Goal: Task Accomplishment & Management: Complete application form

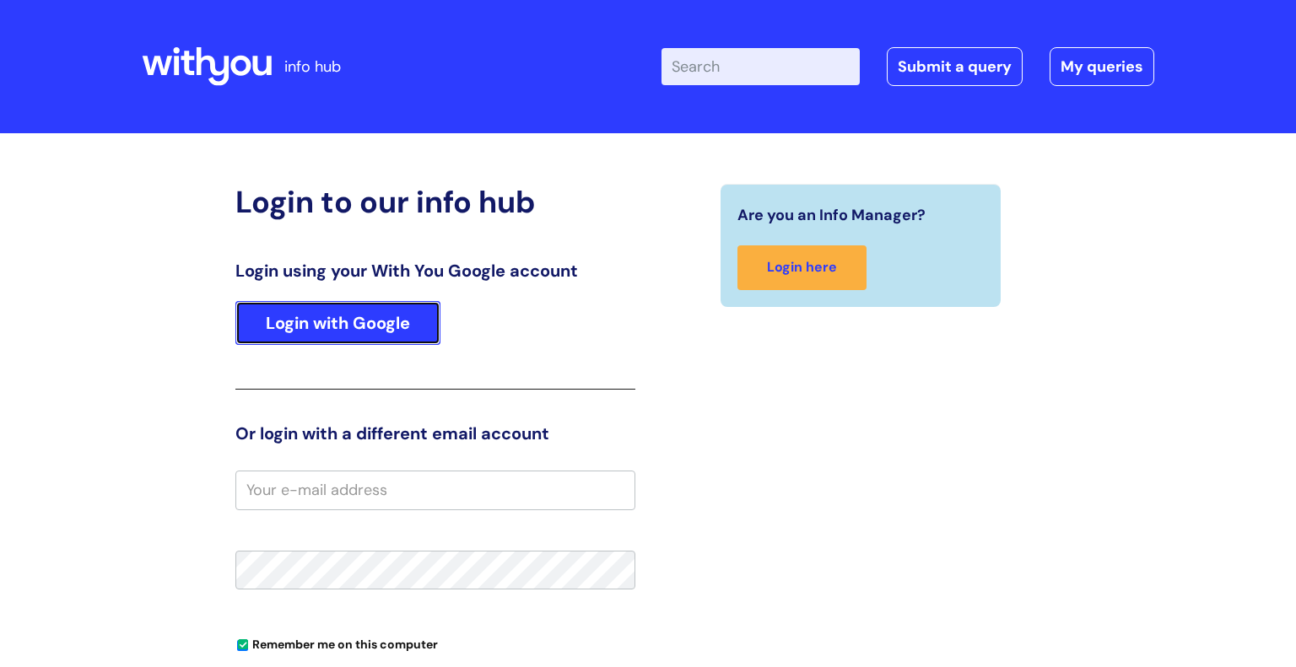
click at [393, 306] on link "Login with Google" at bounding box center [337, 323] width 205 height 44
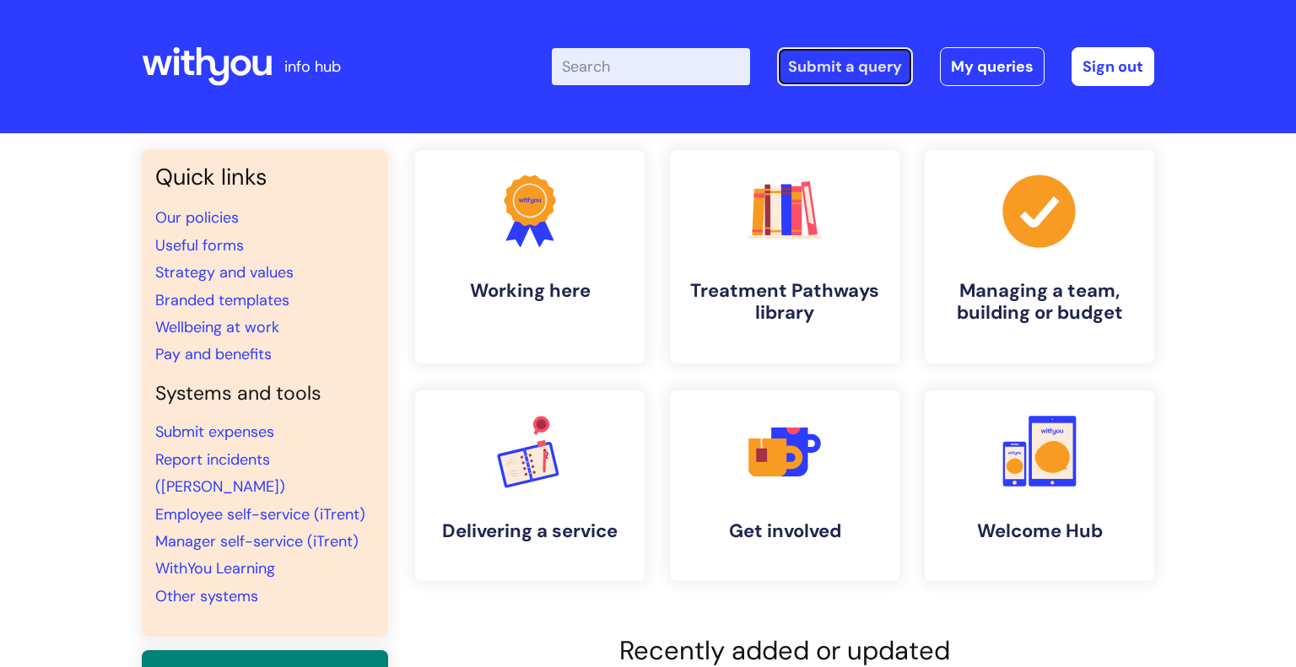
click at [853, 75] on link "Submit a query" at bounding box center [845, 66] width 136 height 39
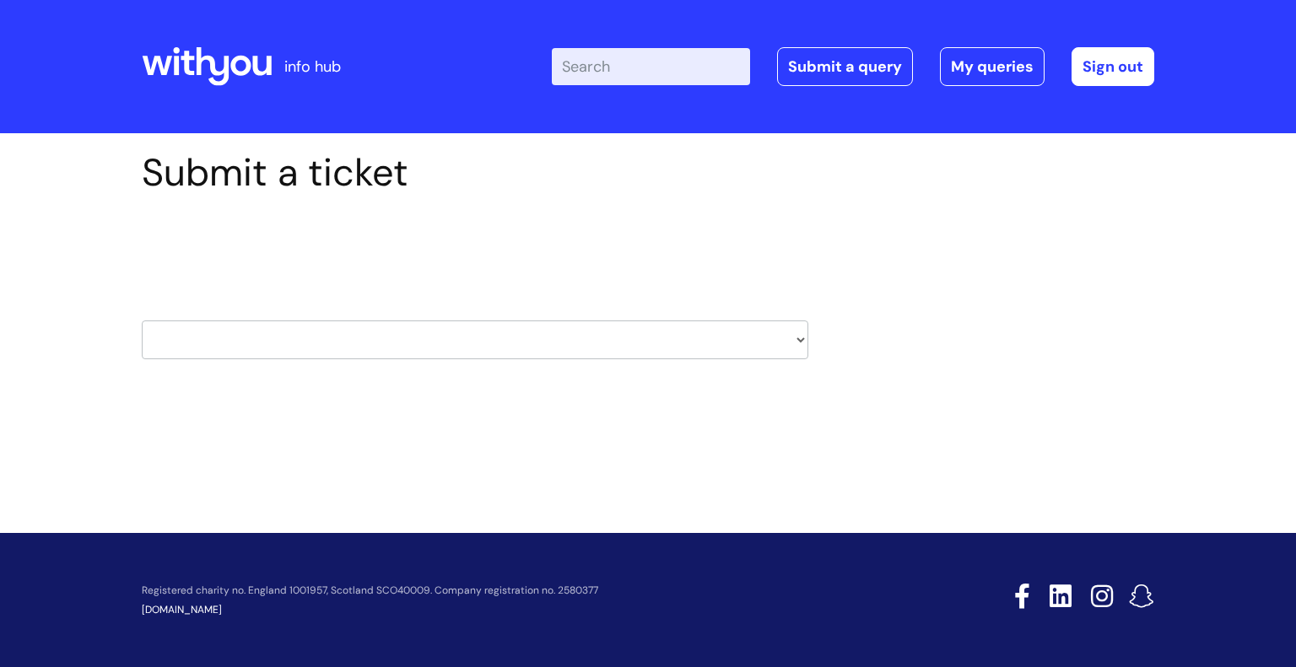
click at [545, 342] on select "HR / People IT and Support Clinical Drug Alerts Finance Accounts Data Support T…" at bounding box center [475, 340] width 666 height 39
select select "property_&_estates"
click at [142, 321] on select "HR / People IT and Support Clinical Drug Alerts Finance Accounts Data Support T…" at bounding box center [475, 340] width 666 height 39
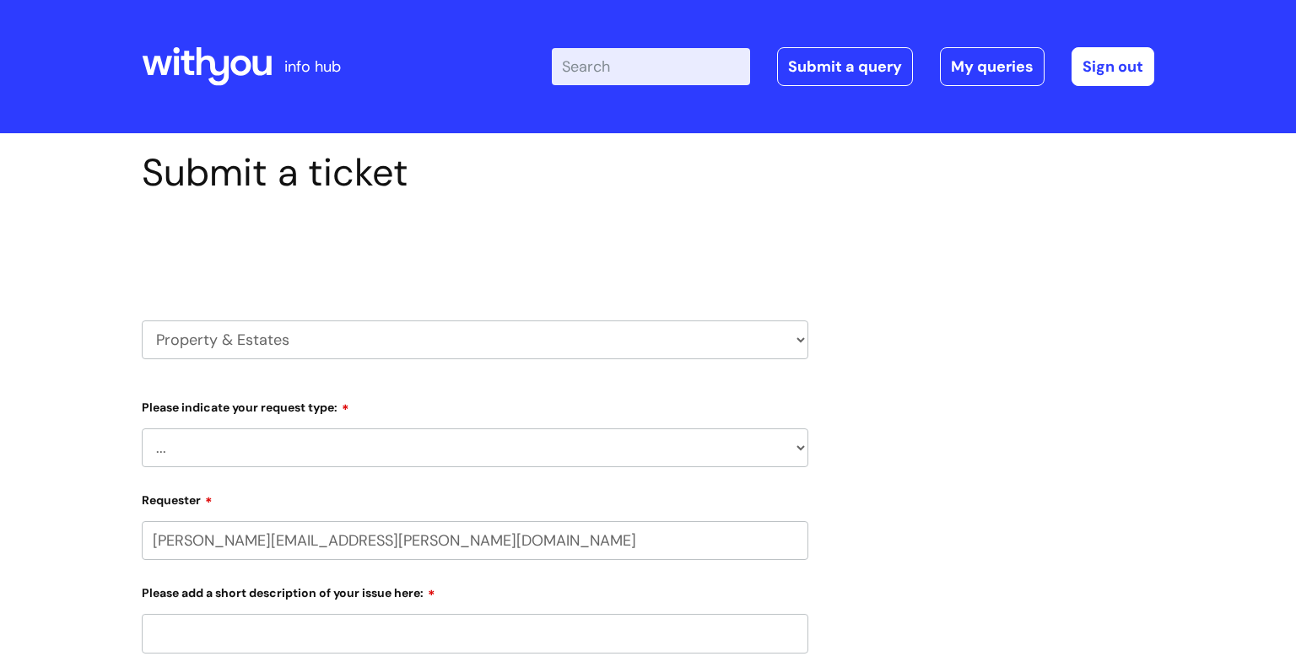
click at [343, 442] on select "... Facilities Support Lease/ Tenancy Agreements Health & Safety and Environmen…" at bounding box center [475, 448] width 666 height 39
select select "Health & Safety and Environmental"
click at [142, 429] on select "... Facilities Support Lease/ Tenancy Agreements Health & Safety and Environmen…" at bounding box center [475, 448] width 666 height 39
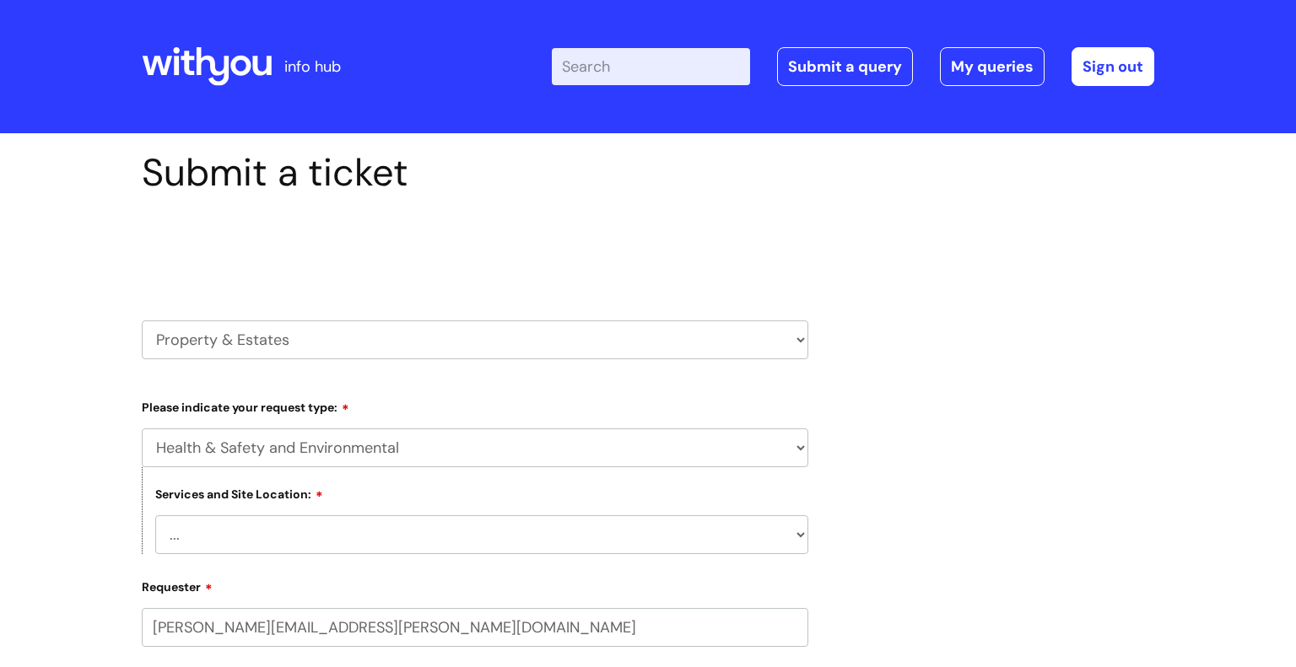
click at [372, 547] on select "... Cleethorpes Darlington Tubwell Darlington Coniscliffe Grimsby Preston Redca…" at bounding box center [481, 534] width 653 height 39
click at [995, 272] on div "Submit a ticket Select issue type HR / People IT and Support Clinical Drug Aler…" at bounding box center [648, 638] width 1038 height 976
click at [866, 73] on link "Submit a query" at bounding box center [845, 66] width 136 height 39
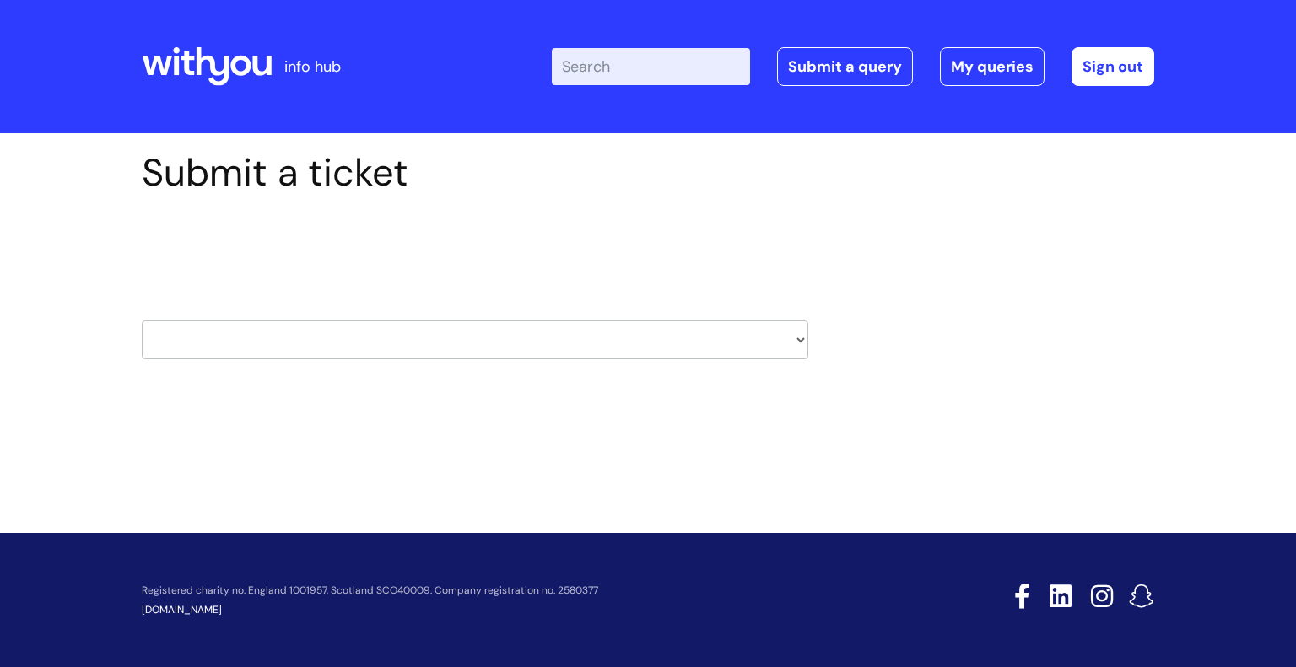
click at [369, 338] on select "HR / People IT and Support Clinical Drug Alerts Finance Accounts Data Support T…" at bounding box center [475, 340] width 666 height 39
click at [488, 356] on select "HR / People IT and Support Clinical Drug Alerts Finance Accounts Data Support T…" at bounding box center [475, 340] width 666 height 39
select select "property_&_estates"
click at [142, 321] on select "HR / People IT and Support Clinical Drug Alerts Finance Accounts Data Support T…" at bounding box center [475, 340] width 666 height 39
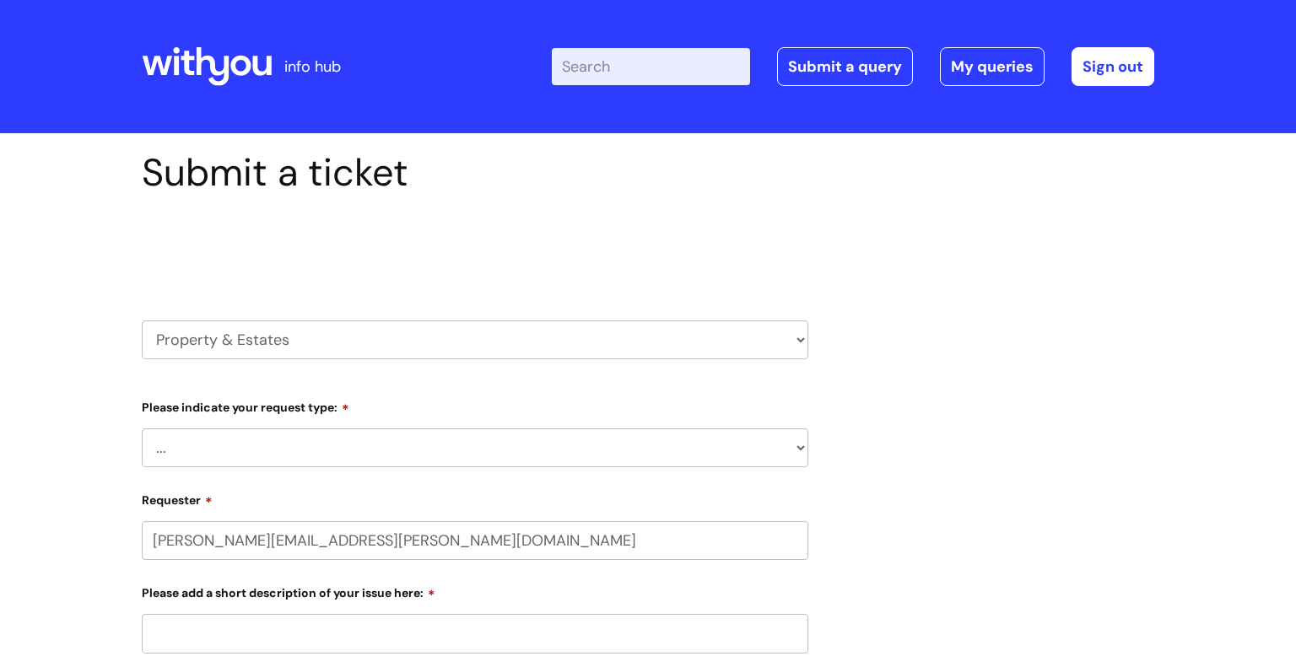
click at [316, 439] on select "... Facilities Support Lease/ Tenancy Agreements Health & Safety and Environmen…" at bounding box center [475, 448] width 666 height 39
select select "Facilities Support"
click at [142, 429] on select "... Facilities Support Lease/ Tenancy Agreements Health & Safety and Environmen…" at bounding box center [475, 448] width 666 height 39
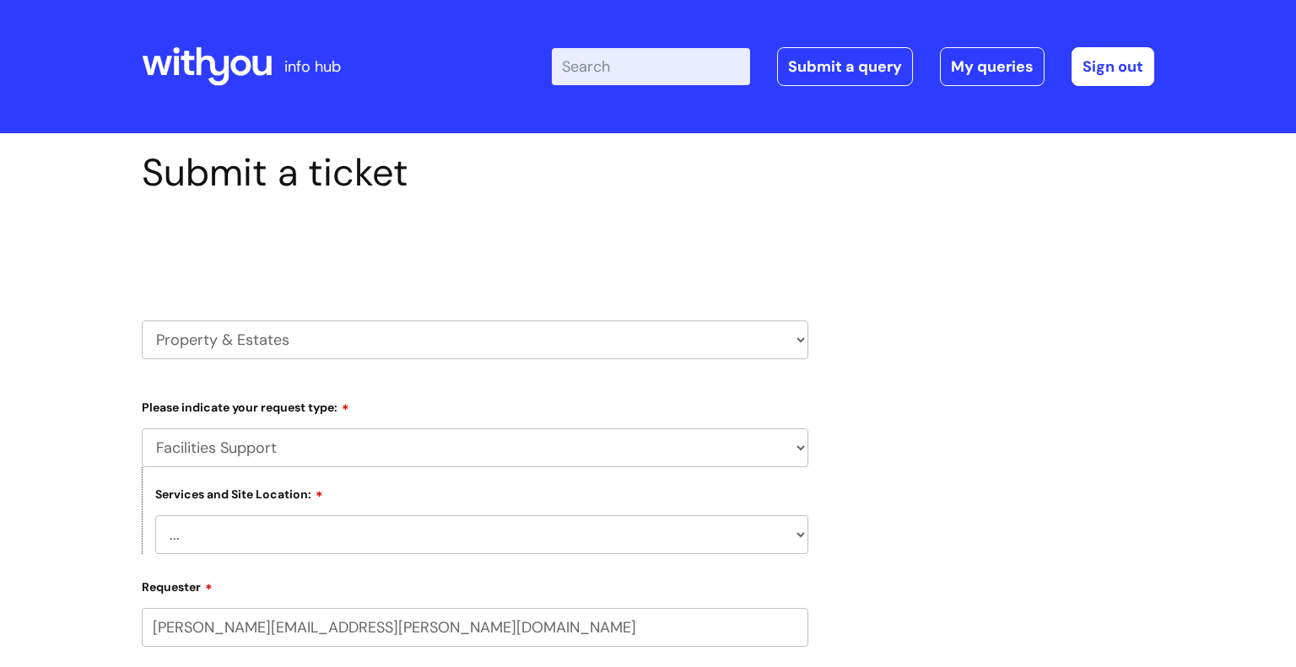
click at [316, 523] on select "... Cleethorpes Darlington Tubwell Darlington Coniscliffe Grimsby Preston Redca…" at bounding box center [481, 534] width 653 height 39
select select "Grimsby"
click at [155, 515] on select "... Cleethorpes Darlington Tubwell Darlington Coniscliffe Grimsby Preston Redca…" at bounding box center [481, 534] width 653 height 39
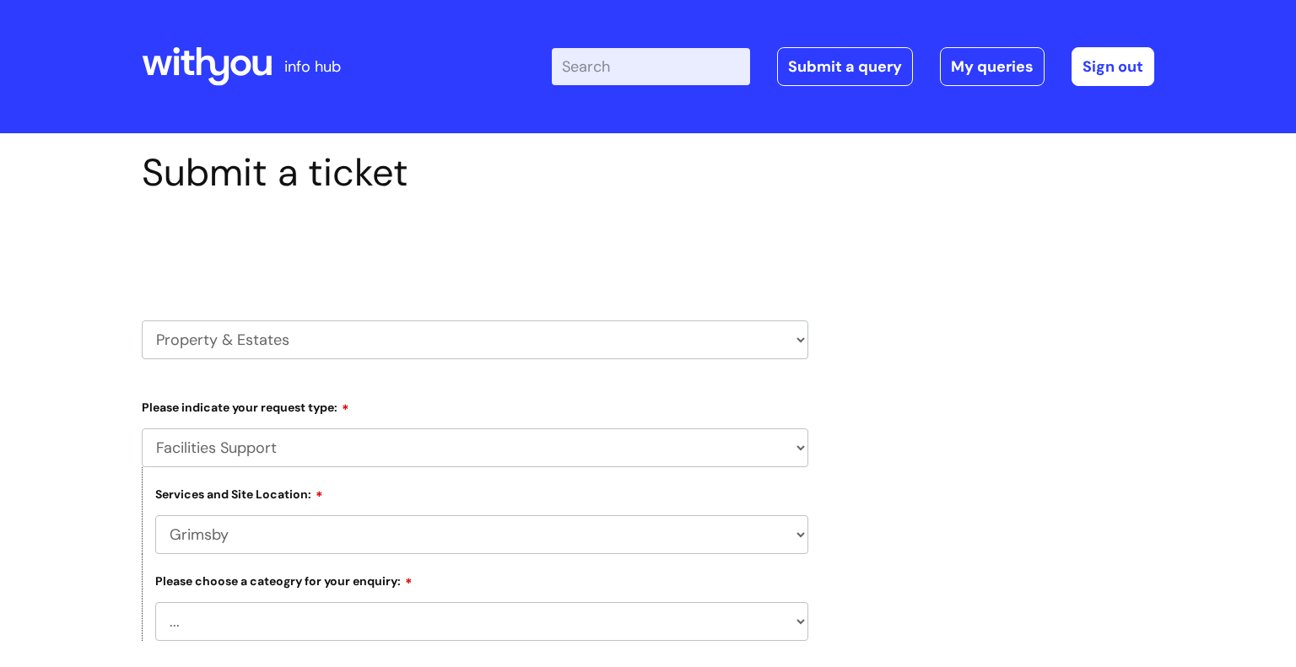
click at [440, 628] on select "... Electrical and Lighting Plumbing and Drainage Heating and Cooling Fixtures,…" at bounding box center [481, 621] width 653 height 39
select select "Fixtures, Fittings, and Furniture"
click at [155, 603] on select "... Electrical and Lighting Plumbing and Drainage Heating and Cooling Fixtures,…" at bounding box center [481, 621] width 653 height 39
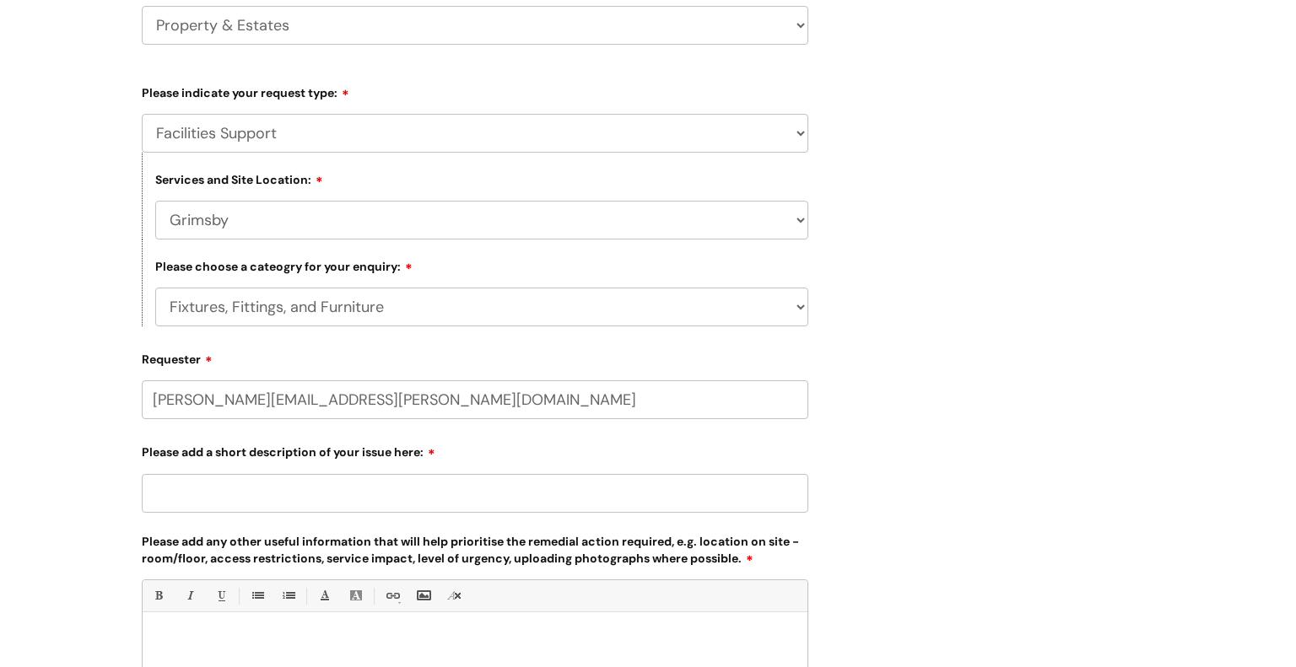
scroll to position [330, 0]
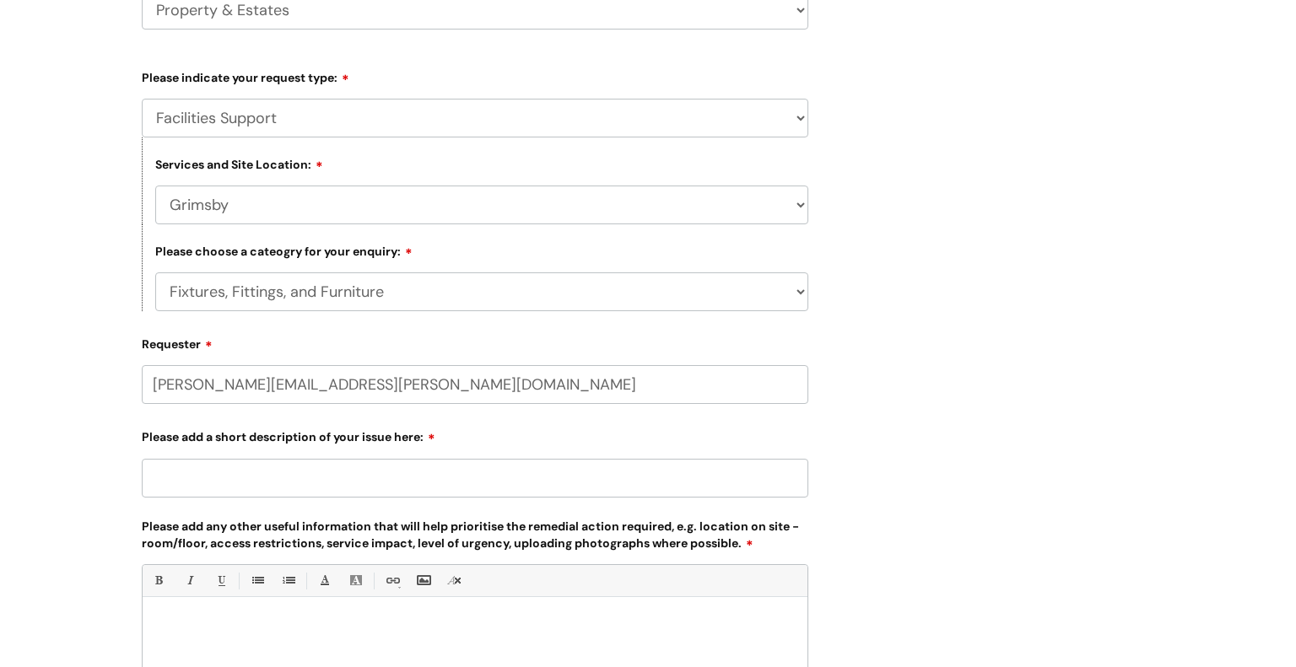
click at [180, 483] on input "Please add a short description of your issue here:" at bounding box center [475, 478] width 666 height 39
type input "Chair from Vergo to be built."
click at [705, 627] on p at bounding box center [474, 625] width 639 height 15
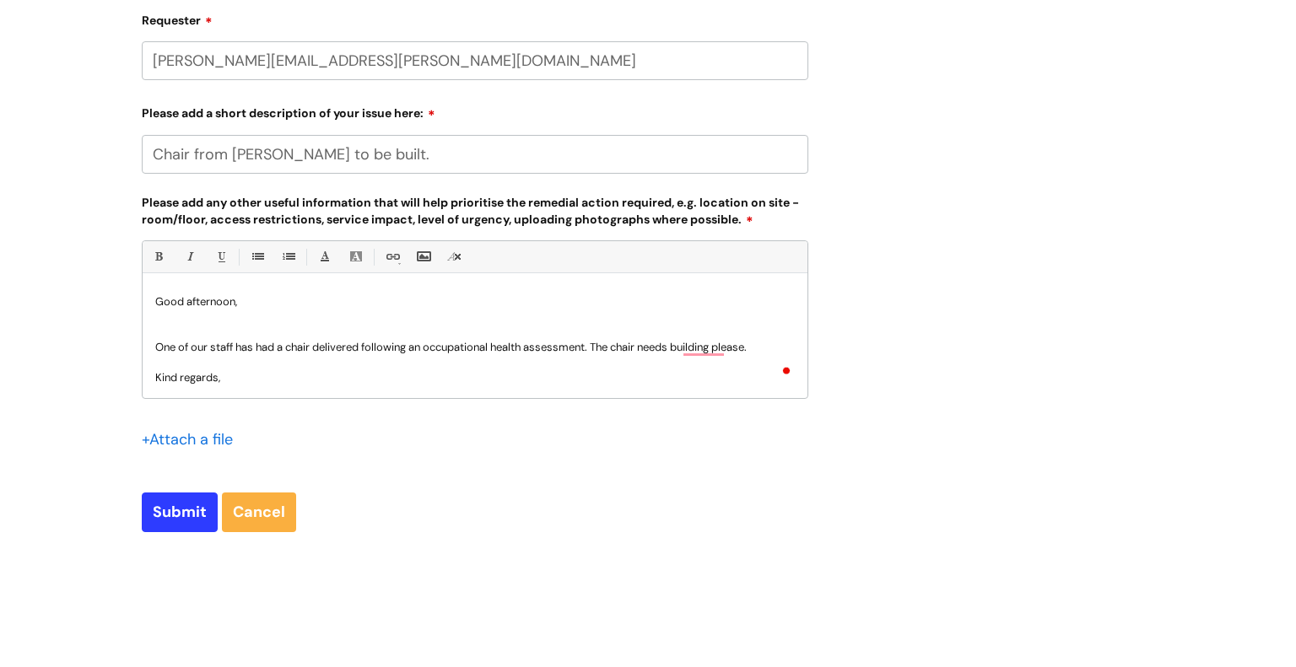
scroll to position [2, 0]
click at [185, 504] on input "Submit" at bounding box center [180, 512] width 76 height 39
type input "Please Wait..."
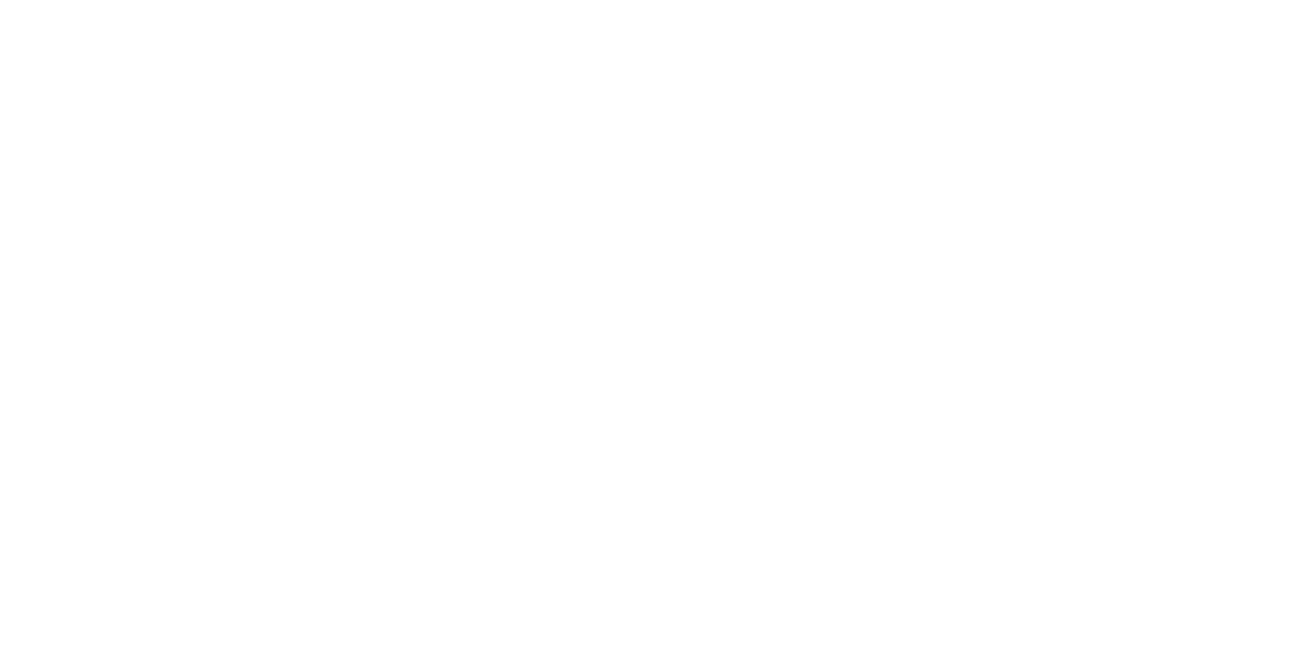
select select "Facilities Support"
select select "Grimsby"
select select "Fixtures, Fittings, and Furniture"
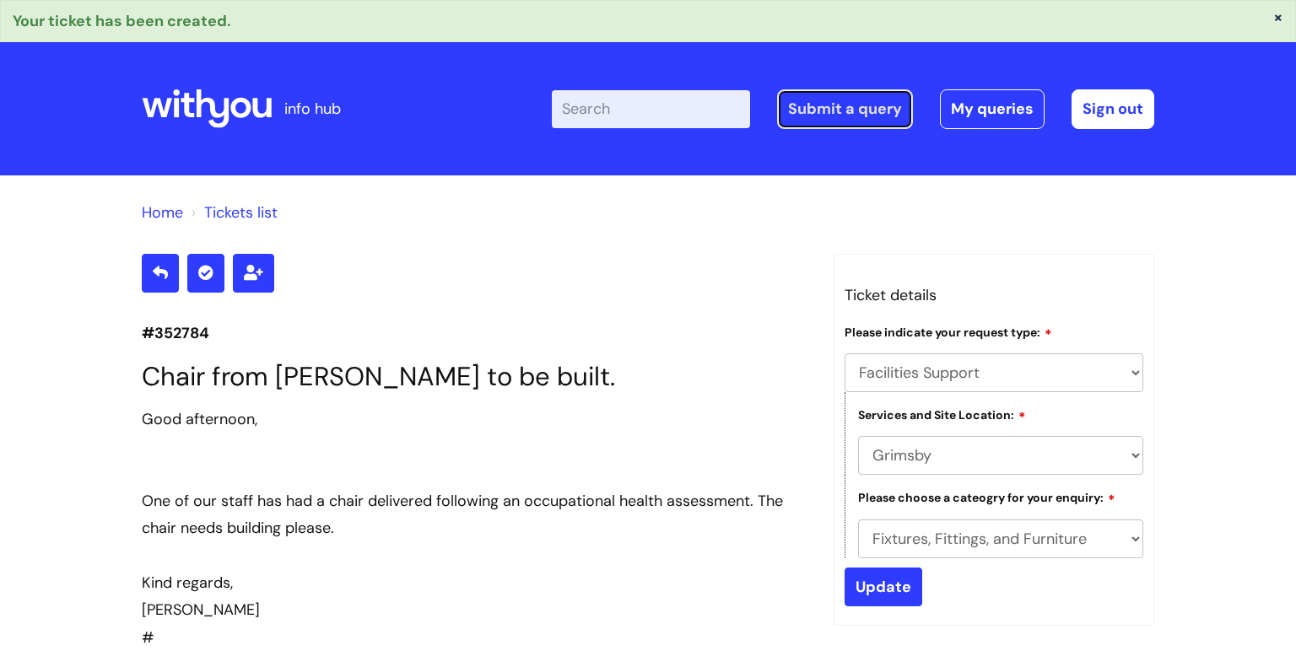
click at [800, 103] on link "Submit a query" at bounding box center [845, 108] width 136 height 39
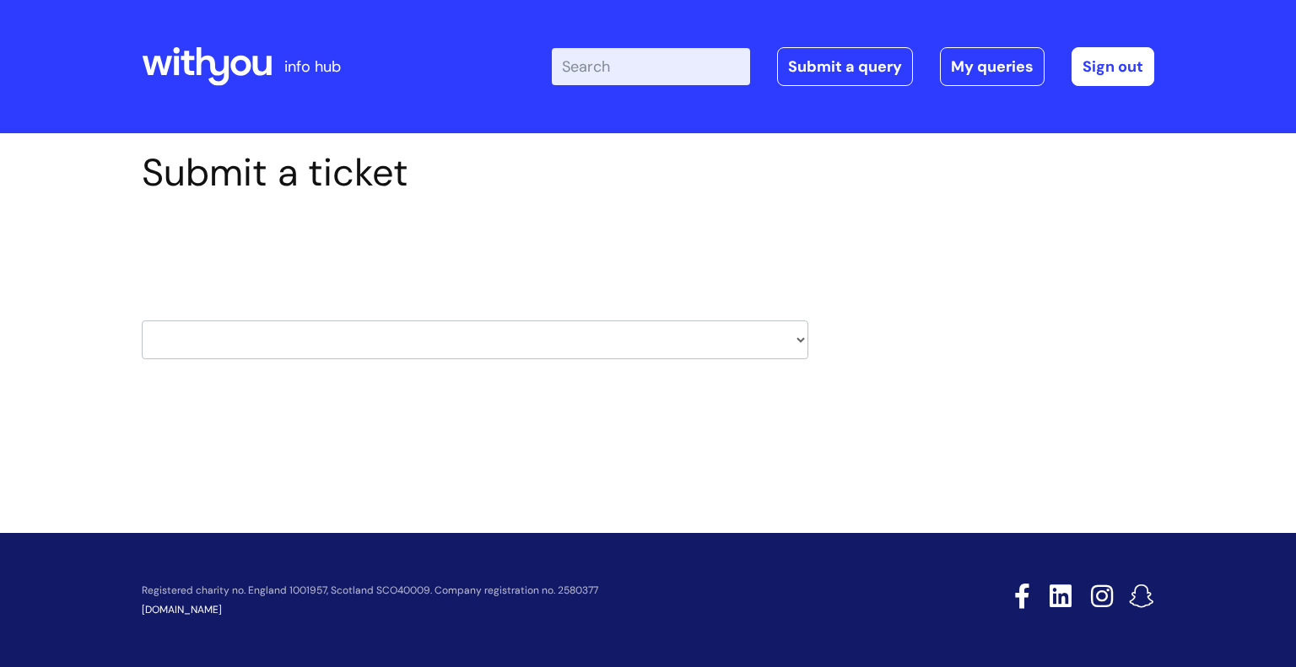
click at [300, 345] on select "HR / People IT and Support Clinical Drug Alerts Finance Accounts Data Support T…" at bounding box center [475, 340] width 666 height 39
select select "property_&_estates"
click at [142, 321] on select "HR / People IT and Support Clinical Drug Alerts Finance Accounts Data Support T…" at bounding box center [475, 340] width 666 height 39
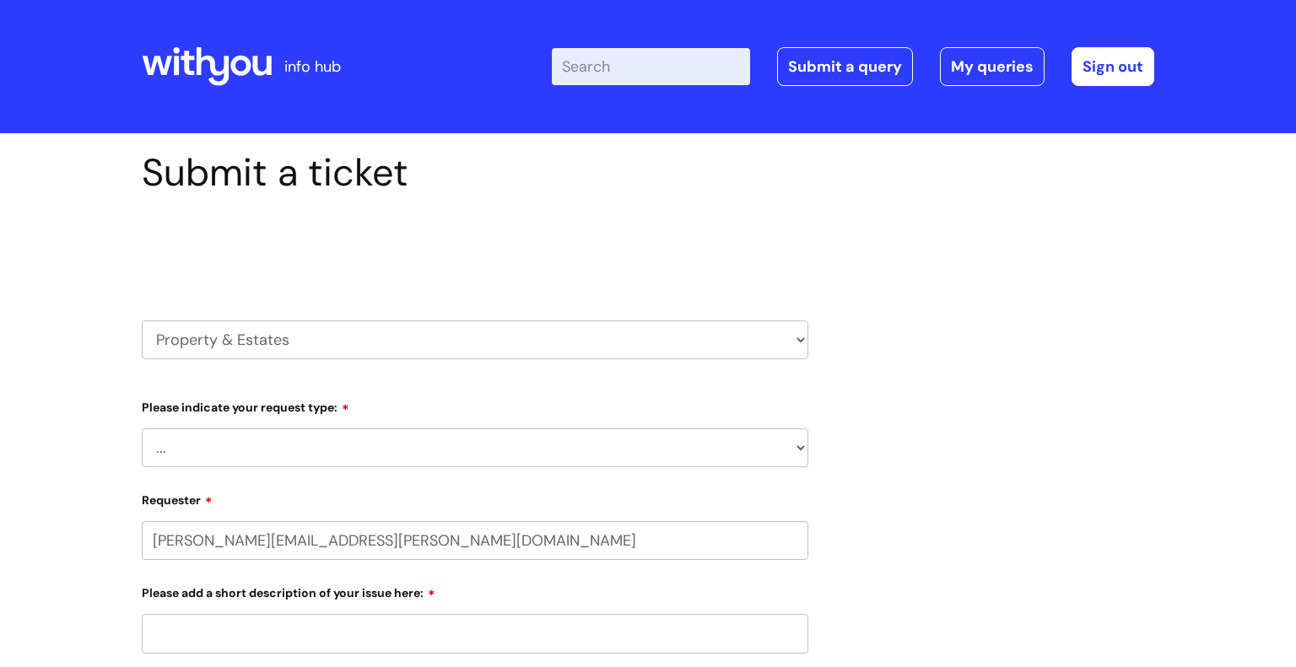
click at [180, 464] on select "... Facilities Support Lease/ Tenancy Agreements Health & Safety and Environmen…" at bounding box center [475, 448] width 666 height 39
select select "Facilities Support"
click at [142, 429] on select "... Facilities Support Lease/ Tenancy Agreements Health & Safety and Environmen…" at bounding box center [475, 448] width 666 height 39
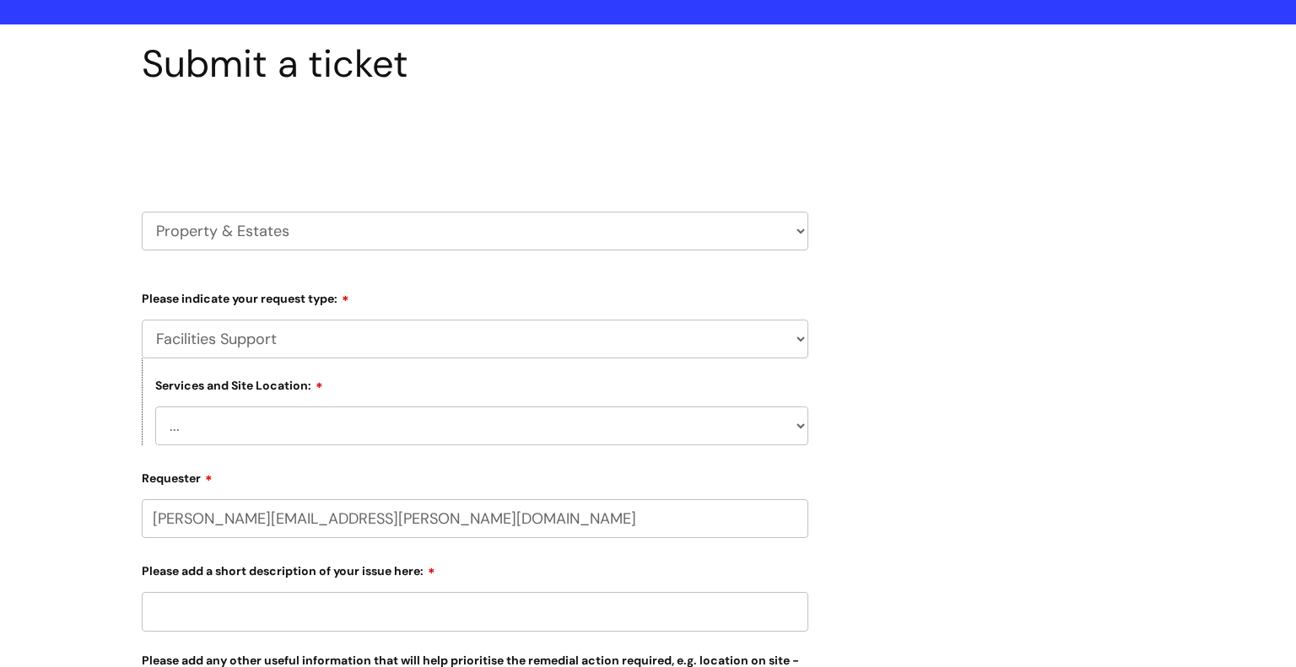
scroll to position [114, 0]
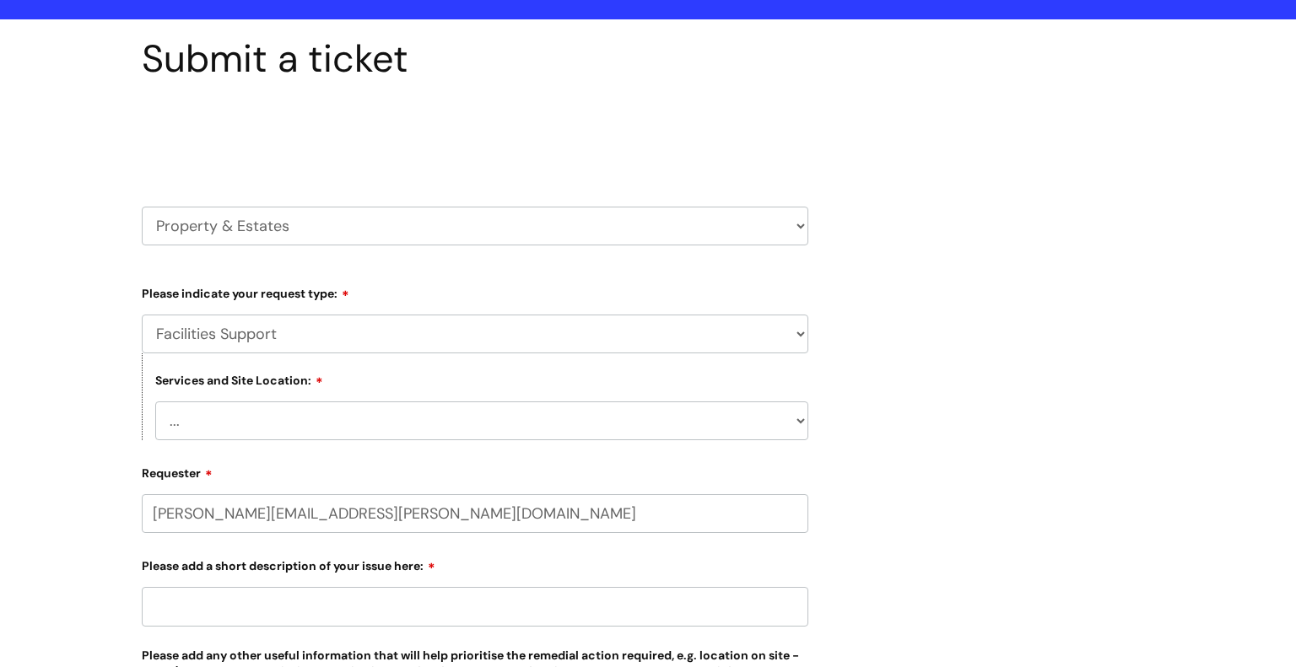
click at [198, 436] on select "... Cleethorpes Darlington Tubwell Darlington Coniscliffe Grimsby Preston Redca…" at bounding box center [481, 421] width 653 height 39
select select "Grimsby"
click at [155, 402] on select "... Cleethorpes Darlington Tubwell Darlington Coniscliffe Grimsby Preston Redca…" at bounding box center [481, 421] width 653 height 39
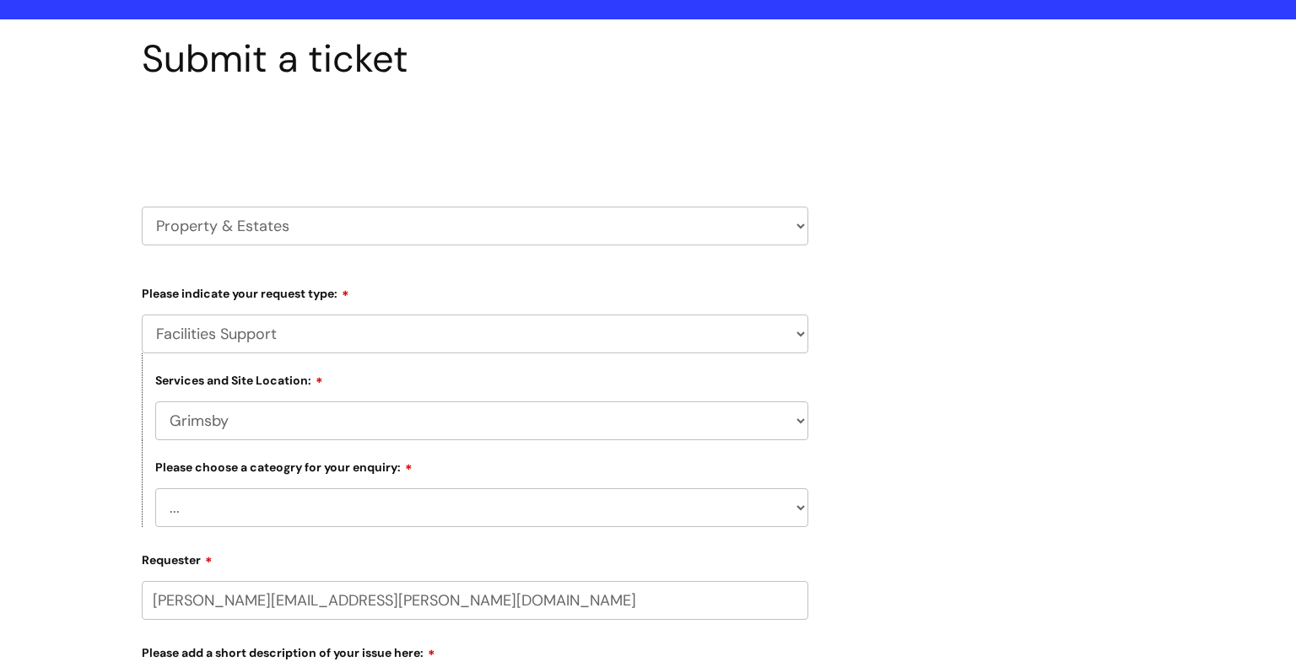
click at [229, 491] on select "... Electrical and Lighting Plumbing and Drainage Heating and Cooling Fixtures,…" at bounding box center [481, 507] width 653 height 39
select select "Windows and Doors incl. Shutters"
click at [155, 489] on select "... Electrical and Lighting Plumbing and Drainage Heating and Cooling Fixtures,…" at bounding box center [481, 507] width 653 height 39
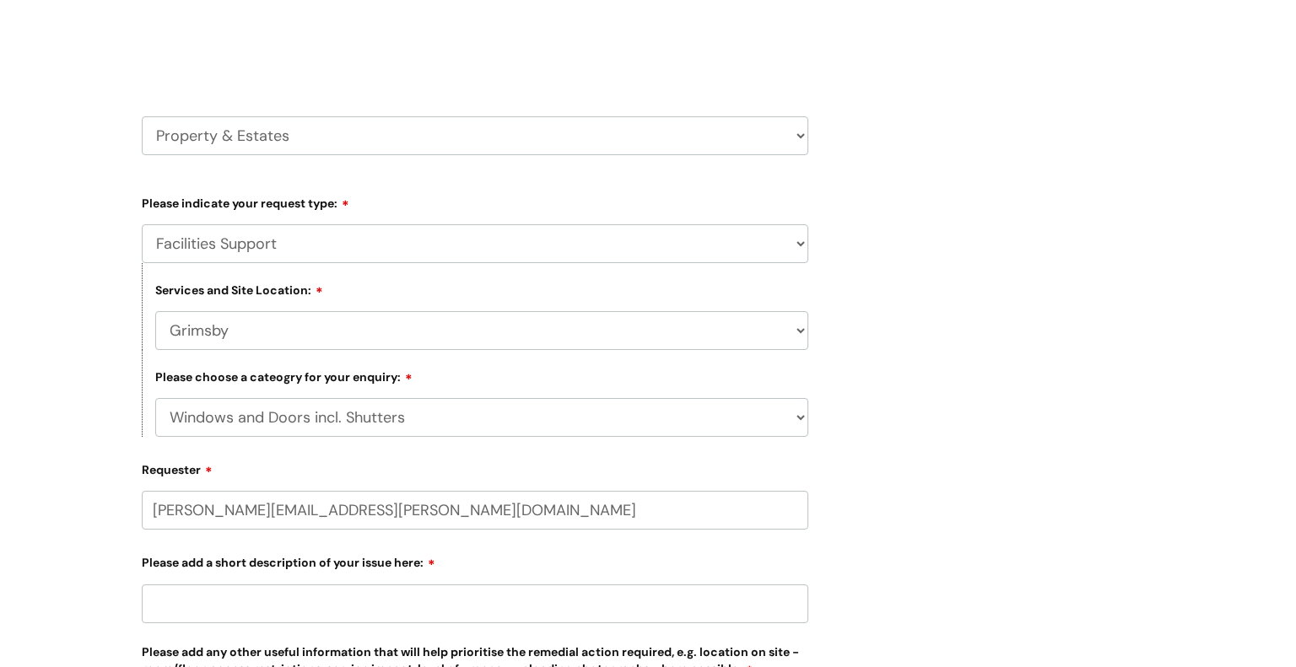
scroll to position [206, 0]
click at [181, 601] on input "Please add a short description of your issue here:" at bounding box center [475, 602] width 666 height 39
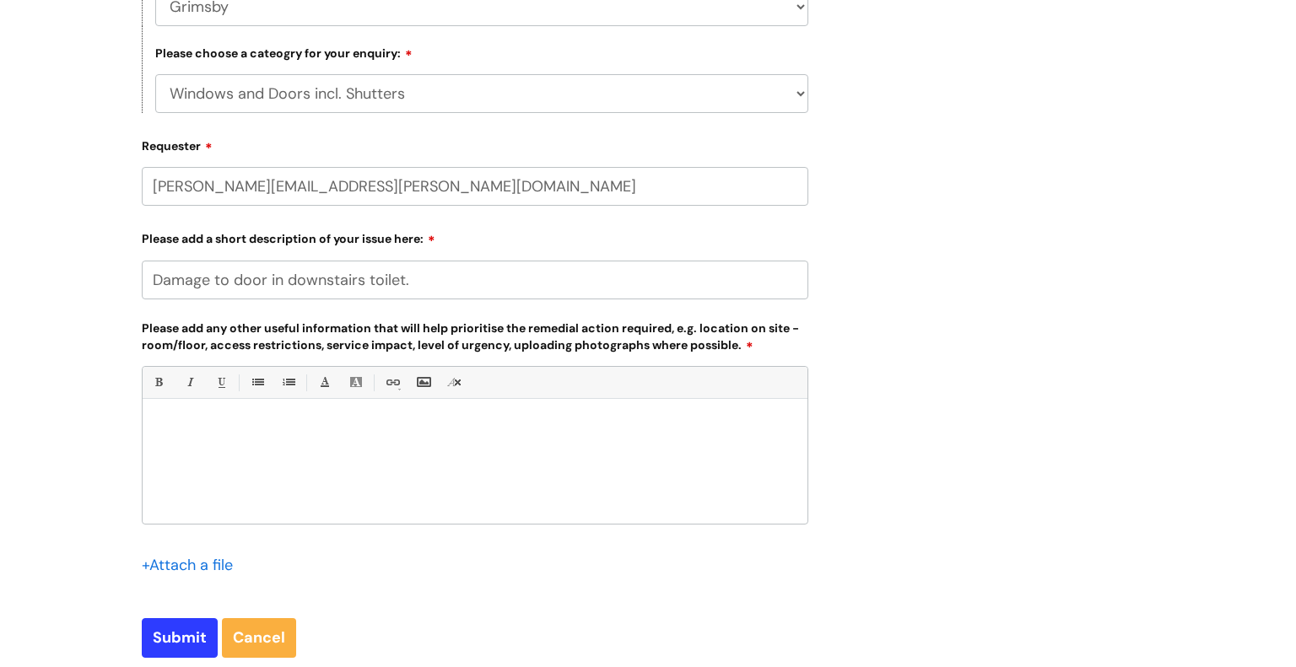
scroll to position [530, 0]
type input "Damage to door in downstairs toilet."
click at [170, 420] on p at bounding box center [474, 425] width 639 height 15
click at [163, 555] on input "file" at bounding box center [184, 563] width 84 height 21
click at [197, 561] on input "file" at bounding box center [184, 563] width 84 height 21
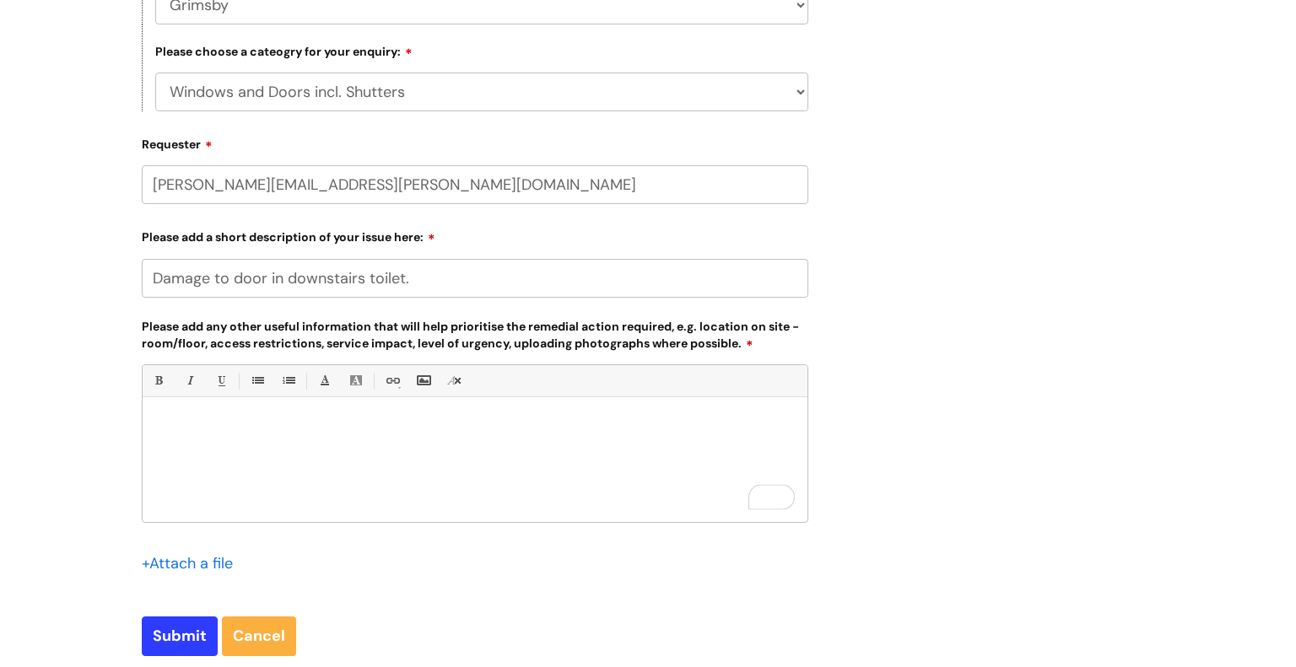
click at [162, 564] on input "file" at bounding box center [184, 563] width 84 height 21
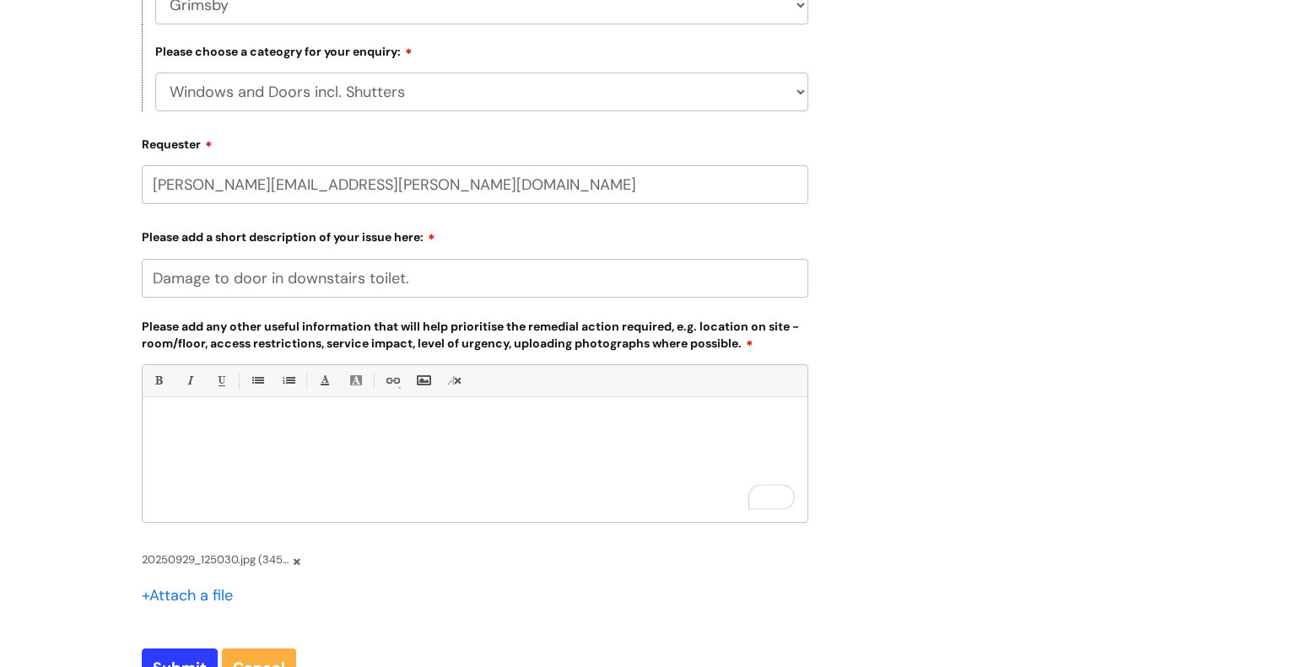
click at [224, 477] on div "To enrich screen reader interactions, please activate Accessibility in Grammarl…" at bounding box center [475, 464] width 665 height 116
click at [778, 467] on p "Good afternoon, I have been made aware that there is damage to the fire door on…" at bounding box center [474, 463] width 639 height 91
click at [785, 460] on p "Good afternoon, I have been made aware that there is damage to the fire door on…" at bounding box center [474, 463] width 639 height 91
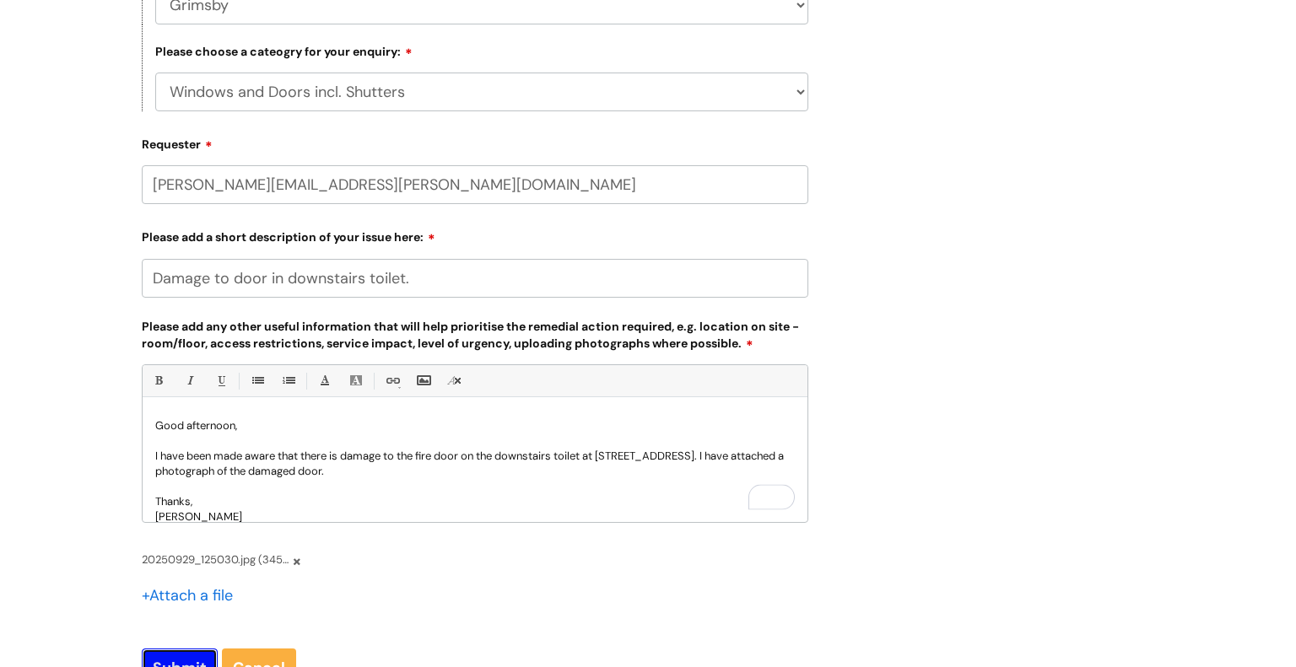
click at [165, 666] on input "Submit" at bounding box center [180, 668] width 76 height 39
type input "Please Wait..."
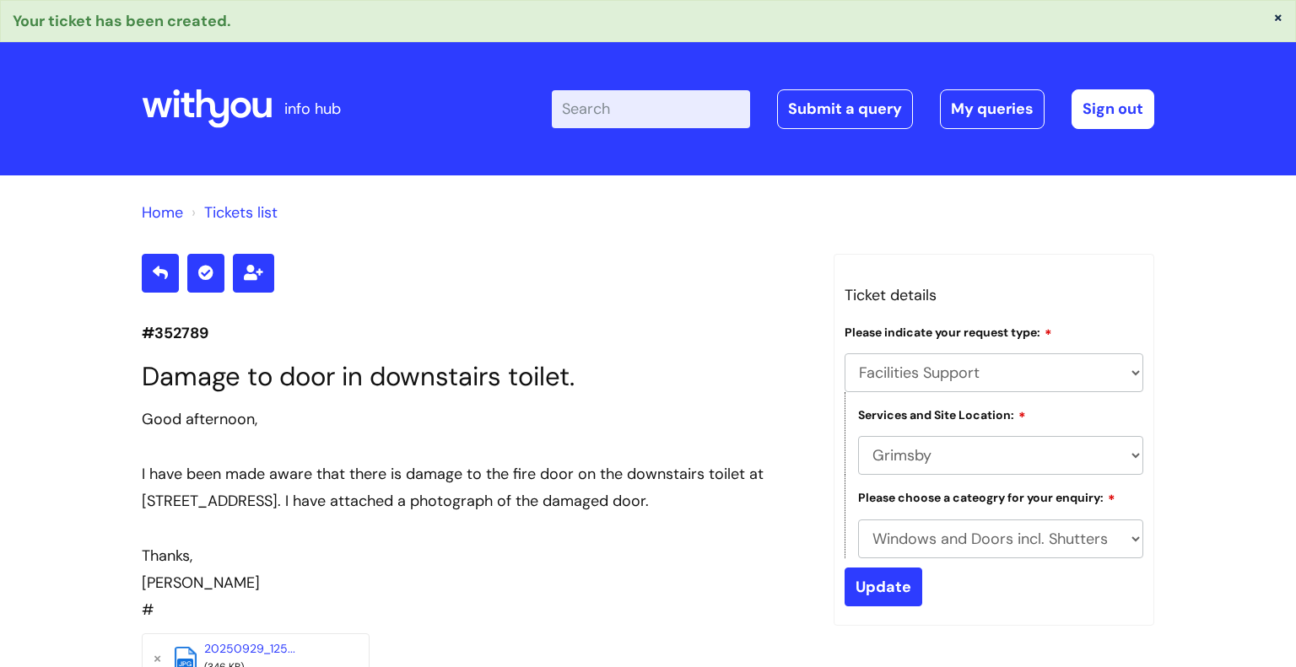
select select "Facilities Support"
select select "Grimsby"
select select "Windows and Doors incl. Shutters"
